Goal: Transaction & Acquisition: Purchase product/service

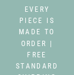
select select "3"
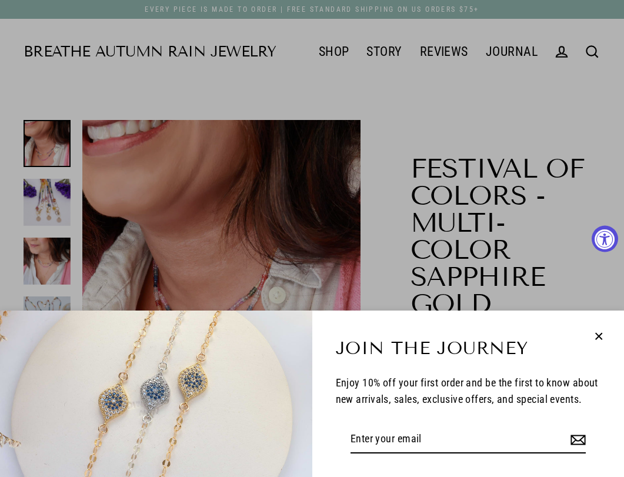
click at [73, 74] on icon "button" at bounding box center [598, 336] width 15 height 15
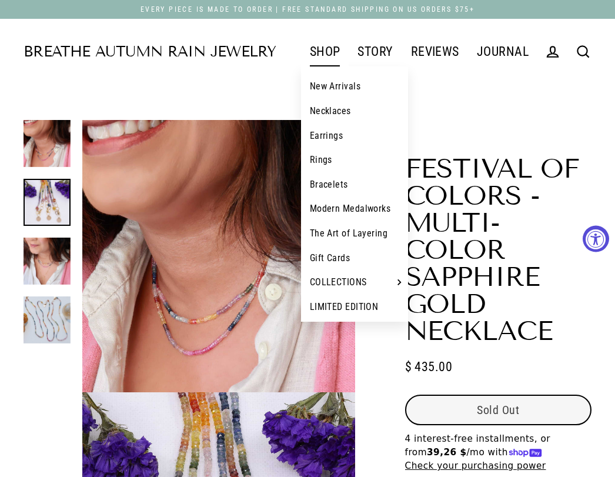
click at [73, 55] on link "SHOP" at bounding box center [325, 51] width 48 height 29
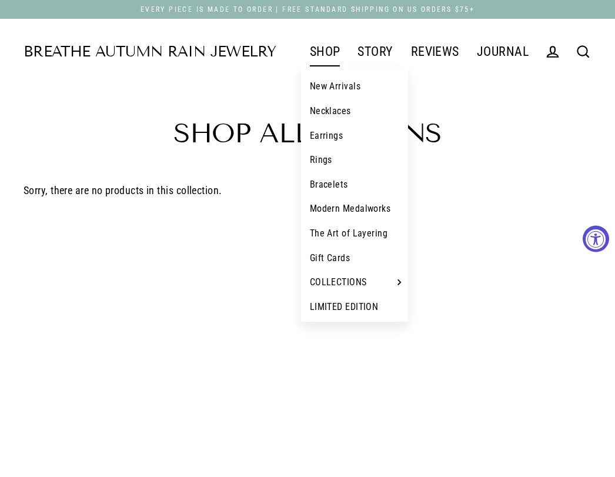
click at [334, 92] on link "New Arrivals" at bounding box center [355, 86] width 108 height 25
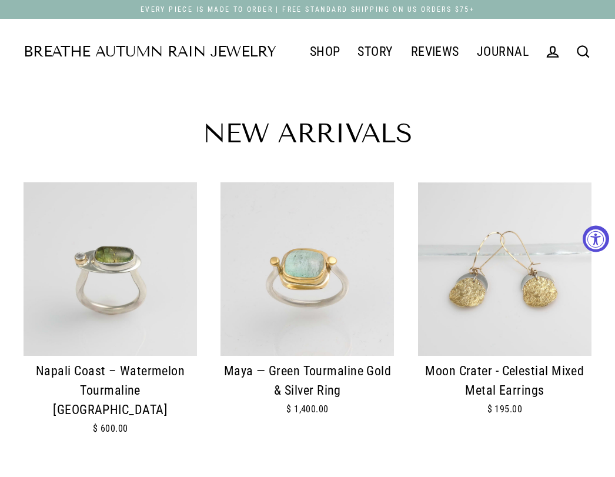
click at [291, 260] on img at bounding box center [306, 268] width 173 height 173
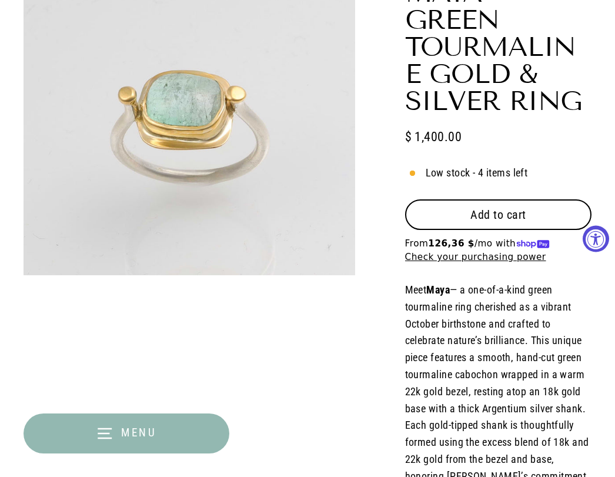
scroll to position [176, 0]
select select "3"
click at [492, 246] on span "From 126,36 $ /mo with" at bounding box center [479, 242] width 149 height 11
click at [511, 209] on span "Add to cart" at bounding box center [498, 214] width 56 height 14
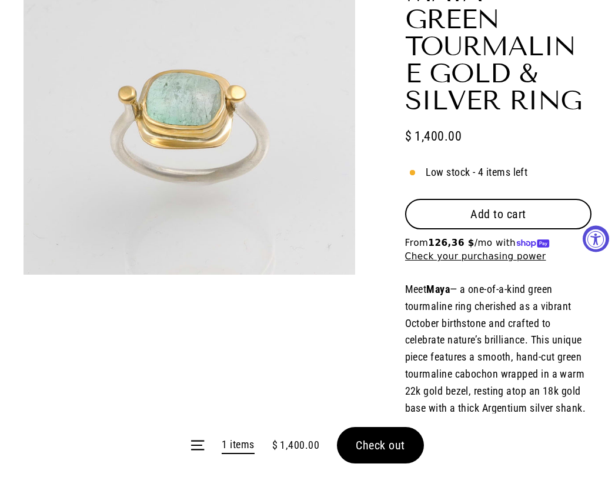
click at [403, 454] on form "Menu 1 items $ 1,400.00 Check out" at bounding box center [307, 444] width 615 height 63
click at [364, 444] on form "Menu 1 items $ 1,400.00 Check out" at bounding box center [307, 444] width 615 height 63
click at [366, 445] on form "Menu 1 items $ 1,400.00 Check out" at bounding box center [307, 444] width 615 height 63
click at [370, 445] on form "Menu 1 items $ 1,400.00 Check out" at bounding box center [307, 444] width 615 height 63
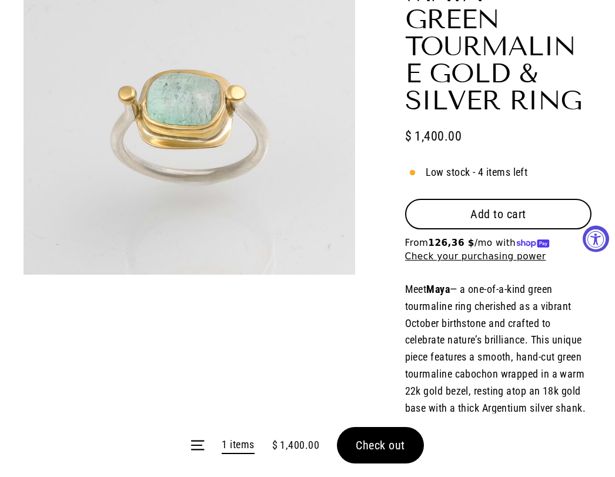
click at [370, 445] on form "Menu 1 items $ 1,400.00 Check out" at bounding box center [307, 444] width 615 height 63
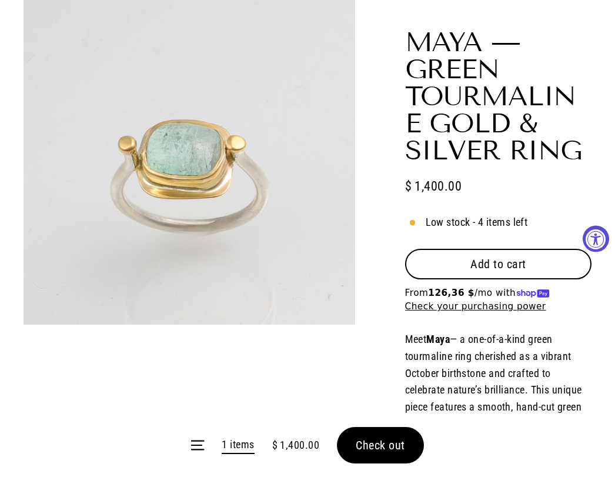
scroll to position [0, 0]
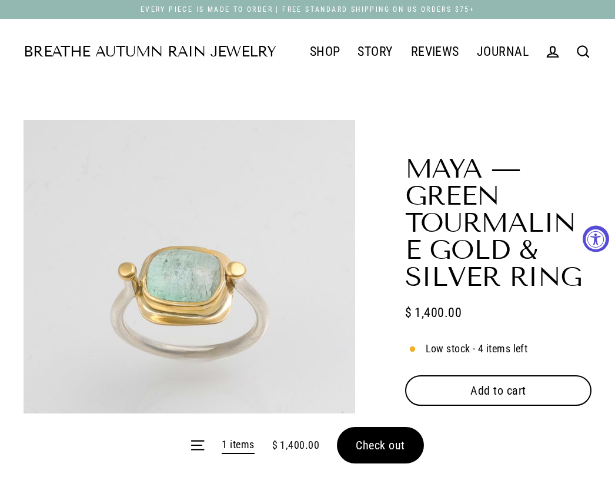
click at [494, 408] on form "Add to cart Default Title - $ 1,400.00 USD" at bounding box center [498, 407] width 186 height 65
click at [510, 397] on span "Add to cart" at bounding box center [498, 390] width 56 height 14
click at [363, 446] on form "Menu 2 items $ 2,800.00 Check out" at bounding box center [307, 444] width 615 height 63
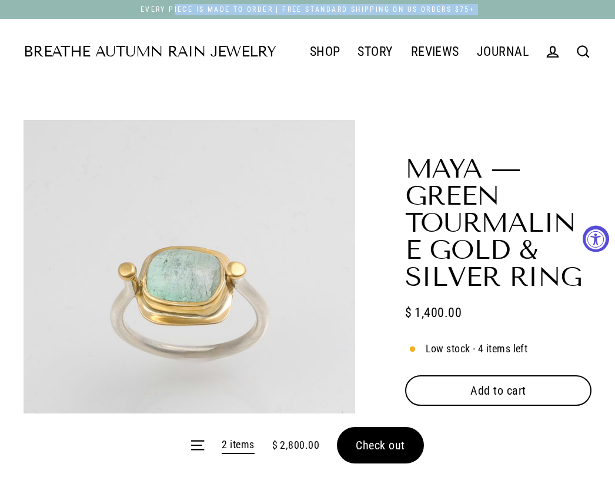
drag, startPoint x: 363, startPoint y: 446, endPoint x: 366, endPoint y: 428, distance: 18.5
click at [367, 431] on form "Menu 2 items $ 2,800.00 Check out" at bounding box center [307, 444] width 615 height 63
